Goal: Information Seeking & Learning: Learn about a topic

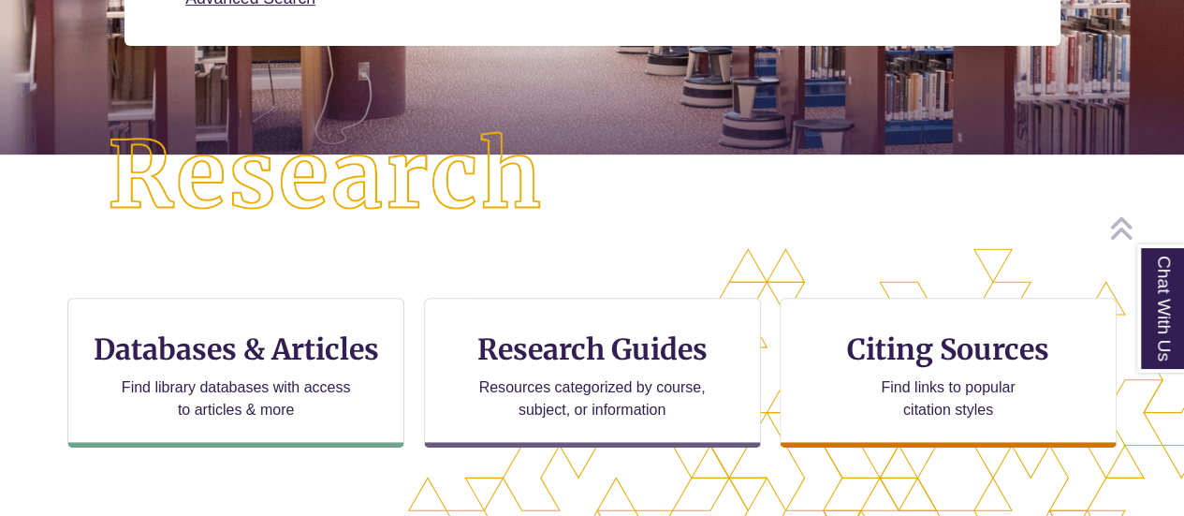
scroll to position [391, 0]
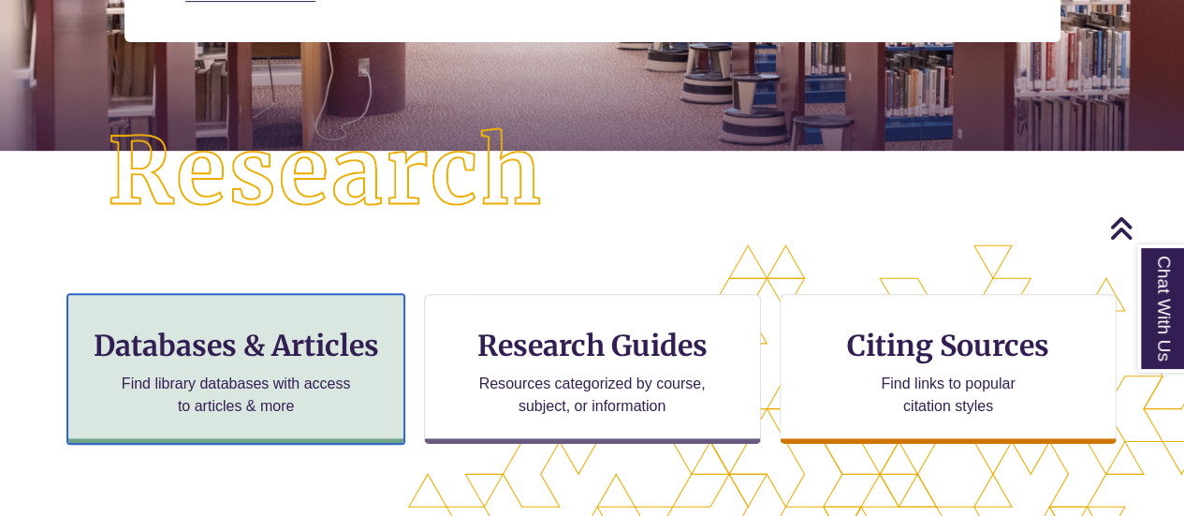
click at [286, 359] on h3 "Databases & Articles" at bounding box center [235, 345] width 305 height 36
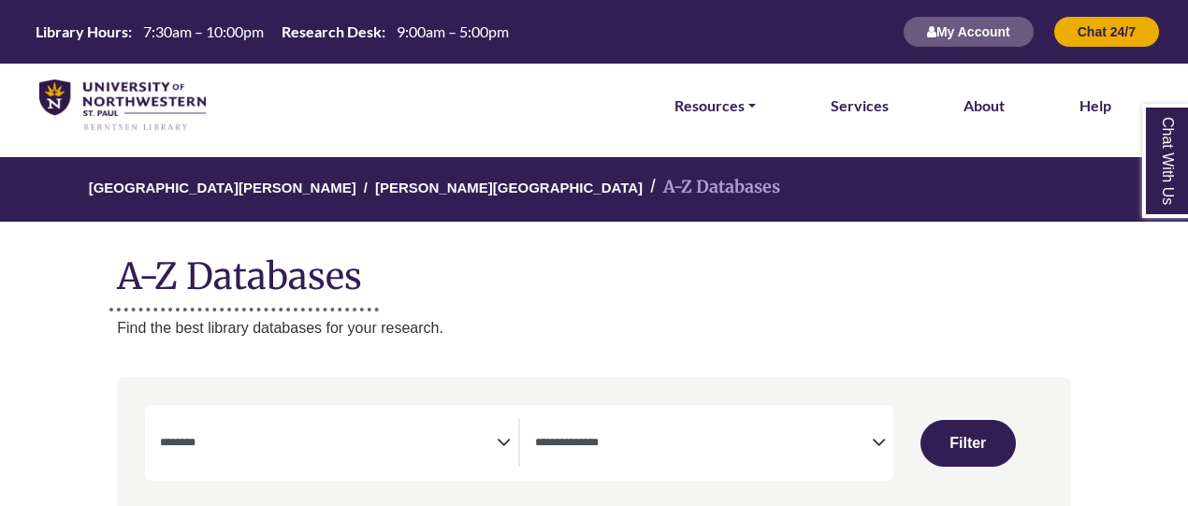
select select "Database Subject Filter"
select select "Database Types Filter"
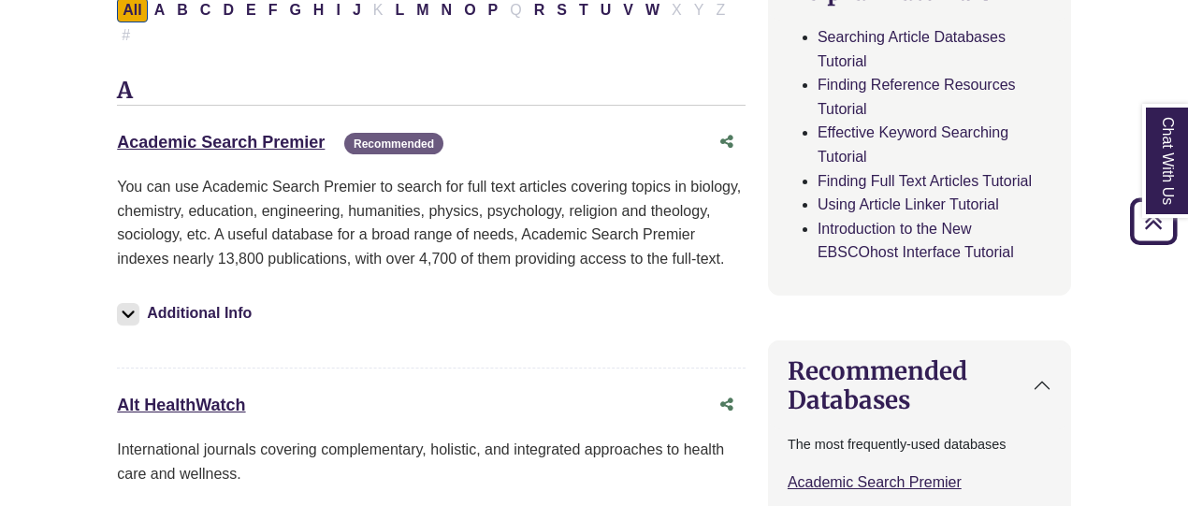
scroll to position [661, 0]
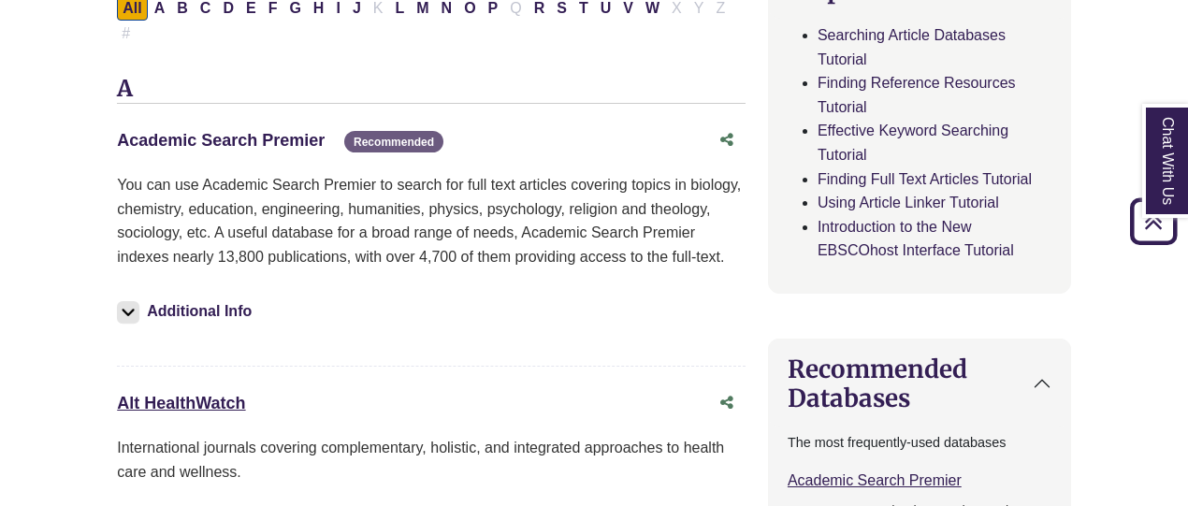
click at [280, 131] on link "Academic Search Premier This link opens in a new window" at bounding box center [221, 140] width 208 height 19
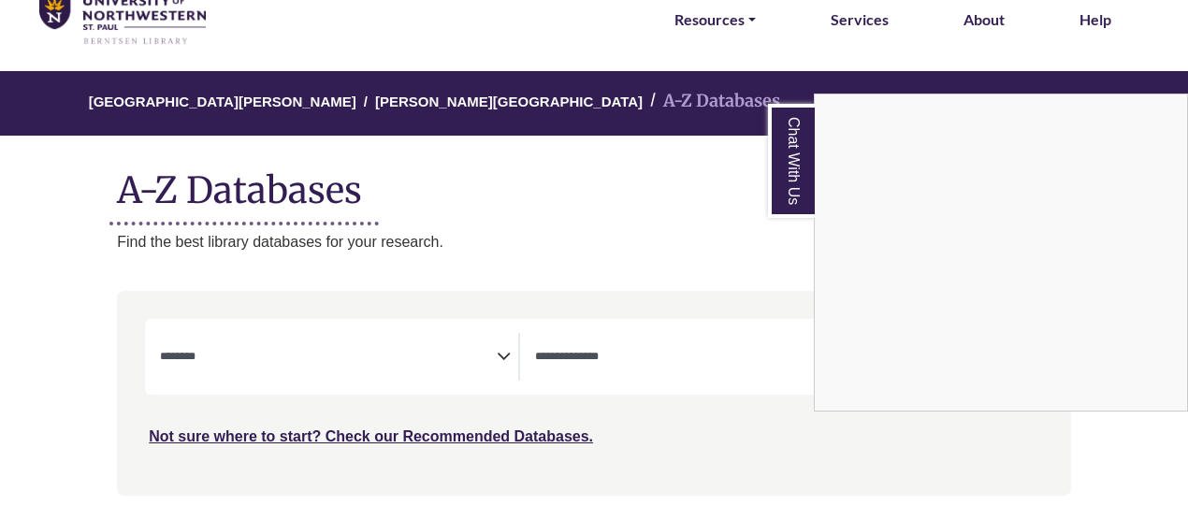
scroll to position [0, 0]
